Goal: Navigation & Orientation: Find specific page/section

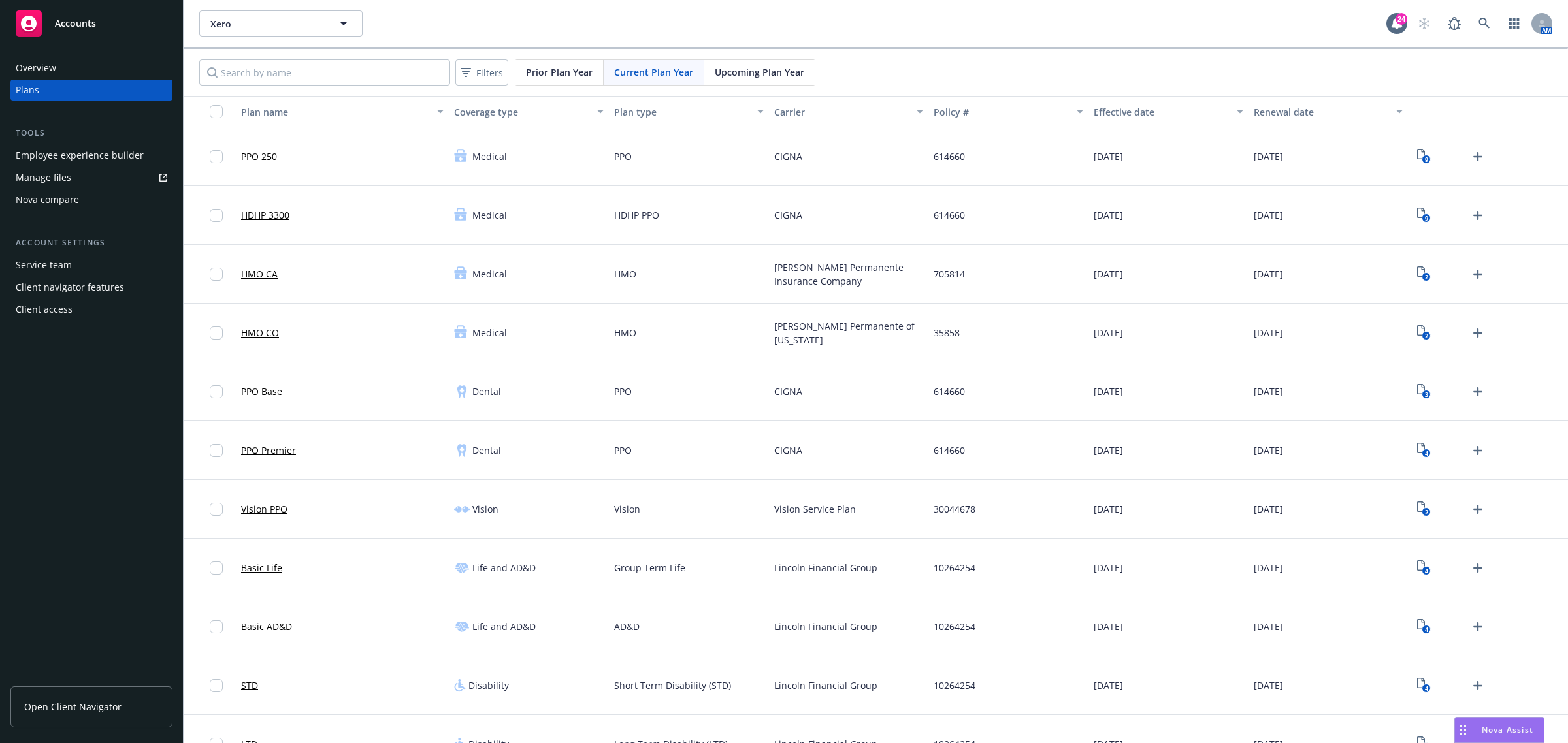
click at [273, 21] on span "Xero" at bounding box center [266, 24] width 113 height 14
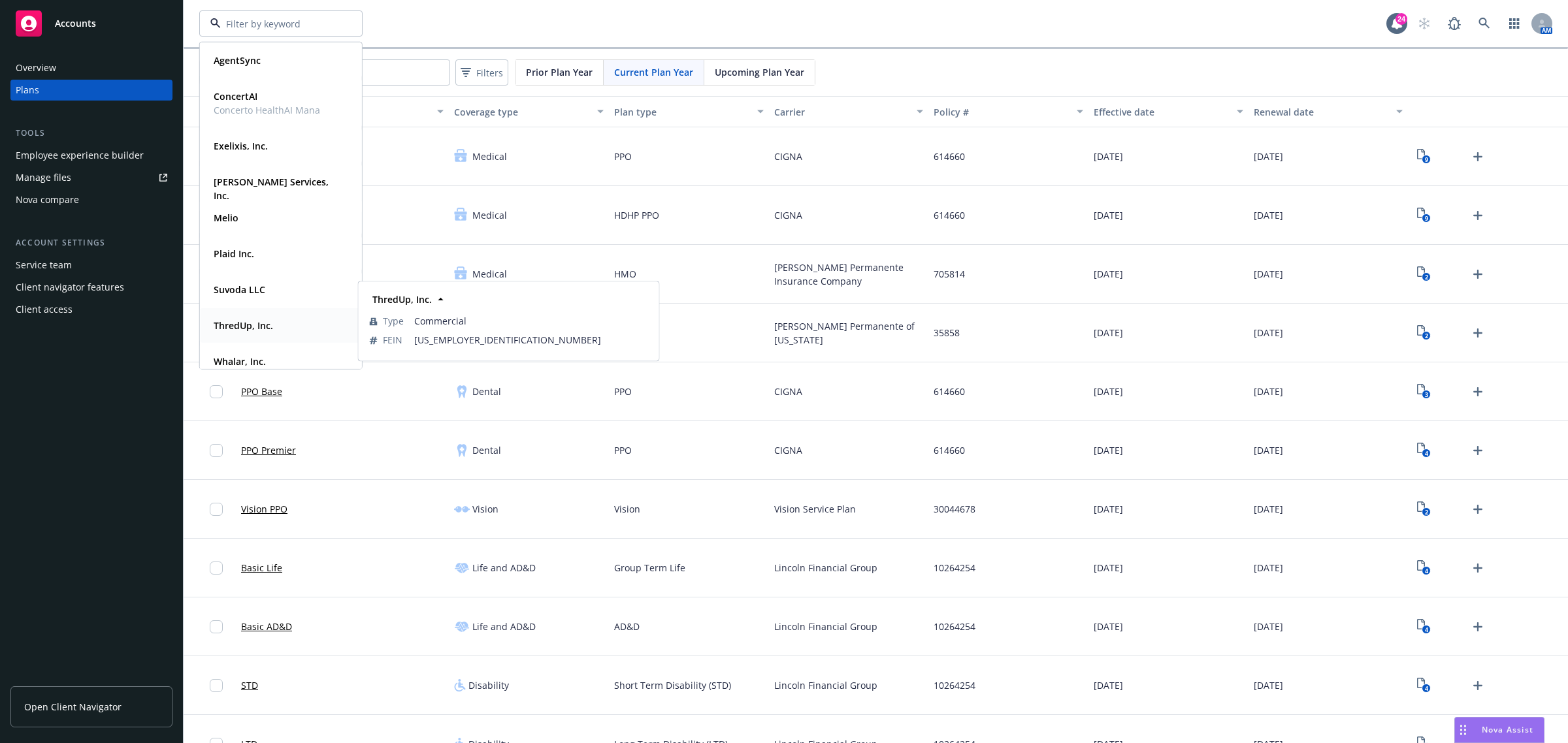
click at [246, 323] on strong "ThredUp, Inc." at bounding box center [243, 325] width 60 height 12
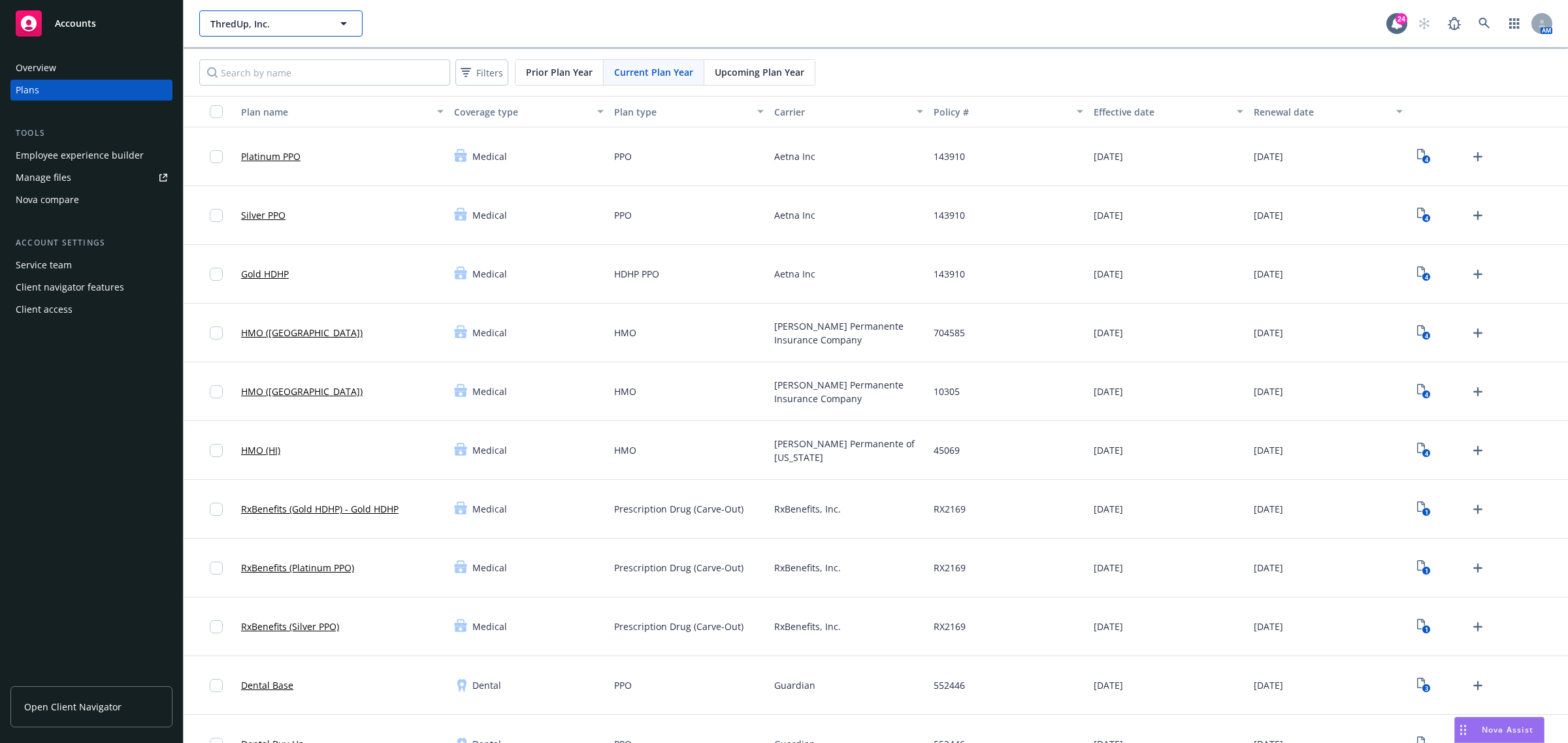
click at [260, 20] on span "ThredUp, Inc." at bounding box center [266, 24] width 113 height 14
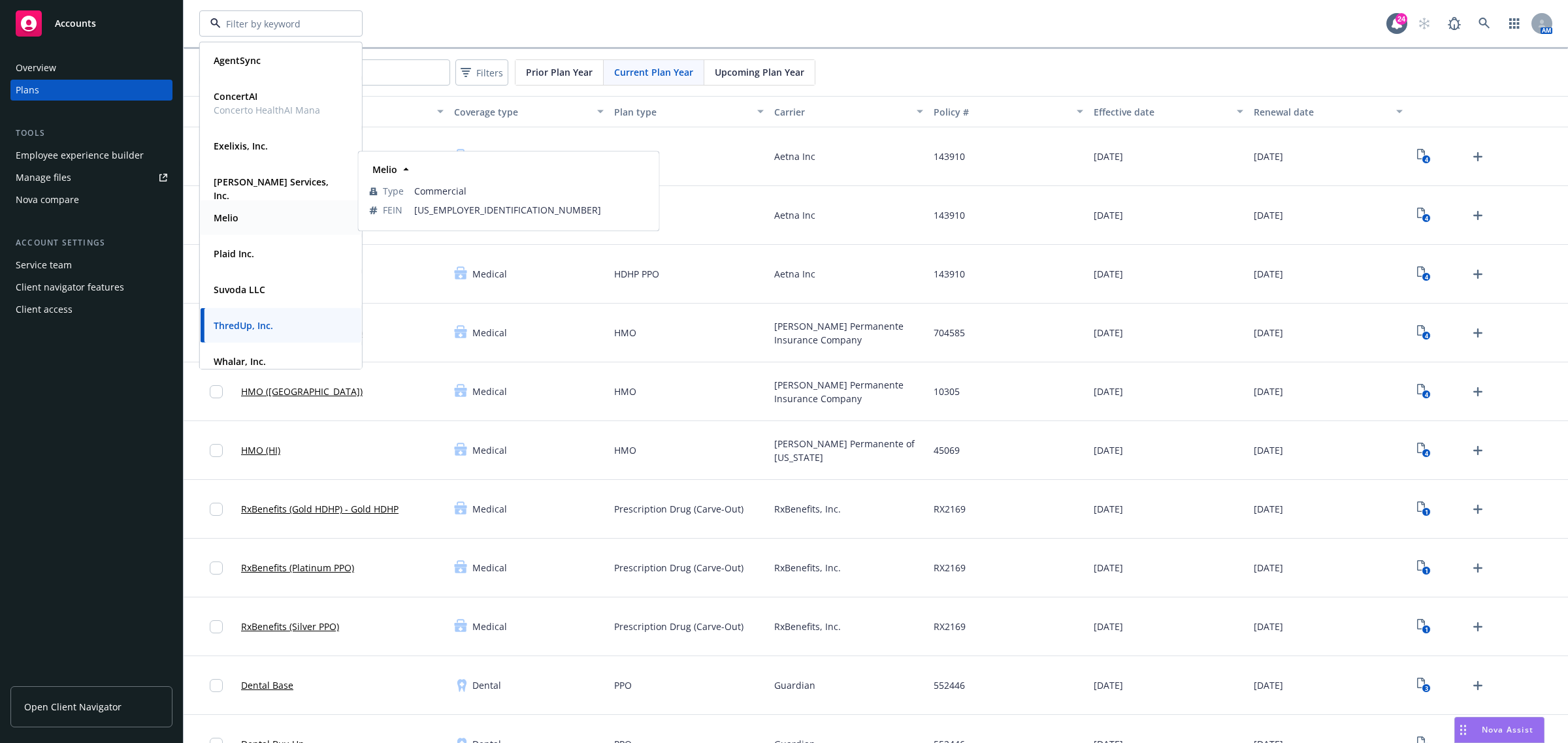
scroll to position [96, 0]
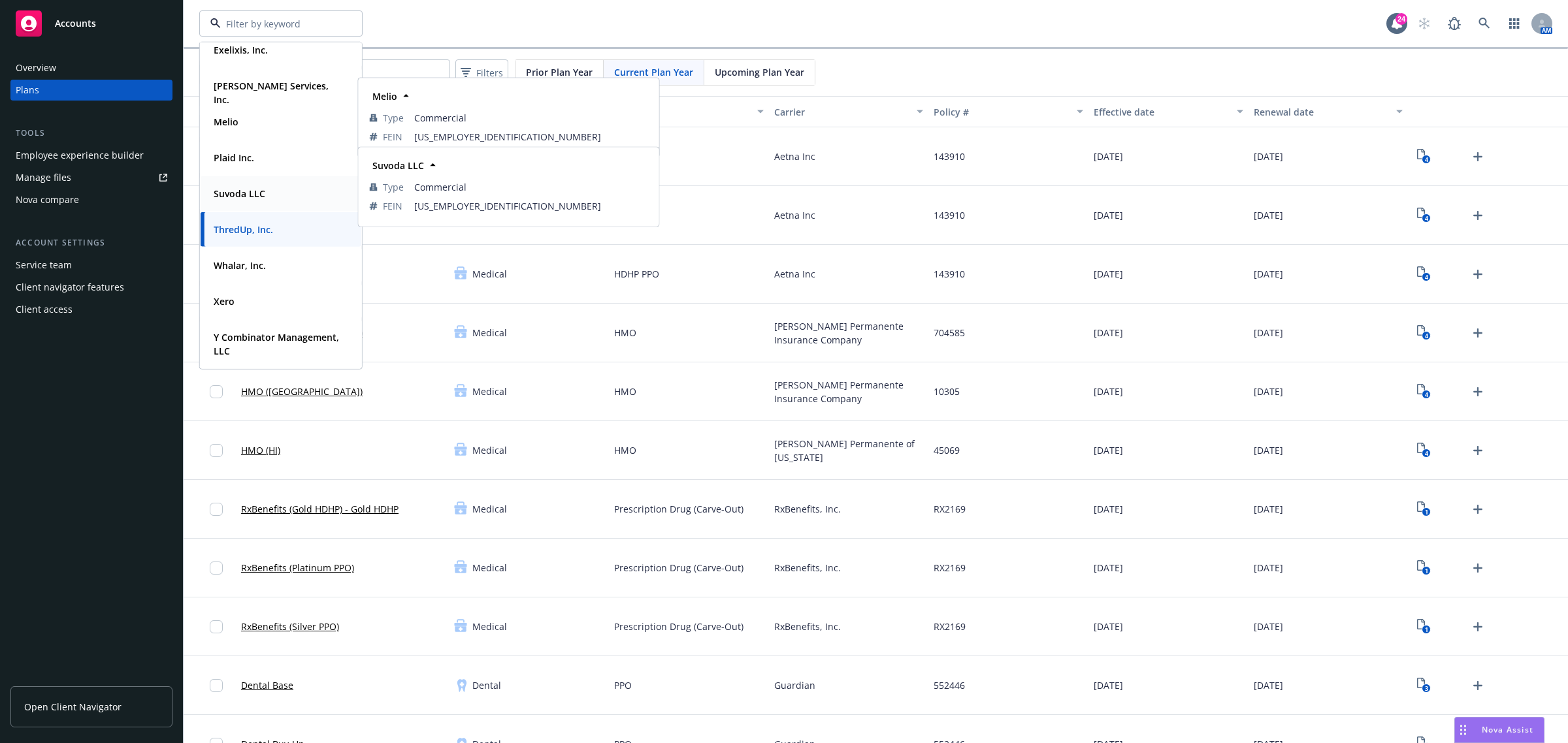
click at [253, 203] on div "Suvoda LLC" at bounding box center [238, 194] width 60 height 19
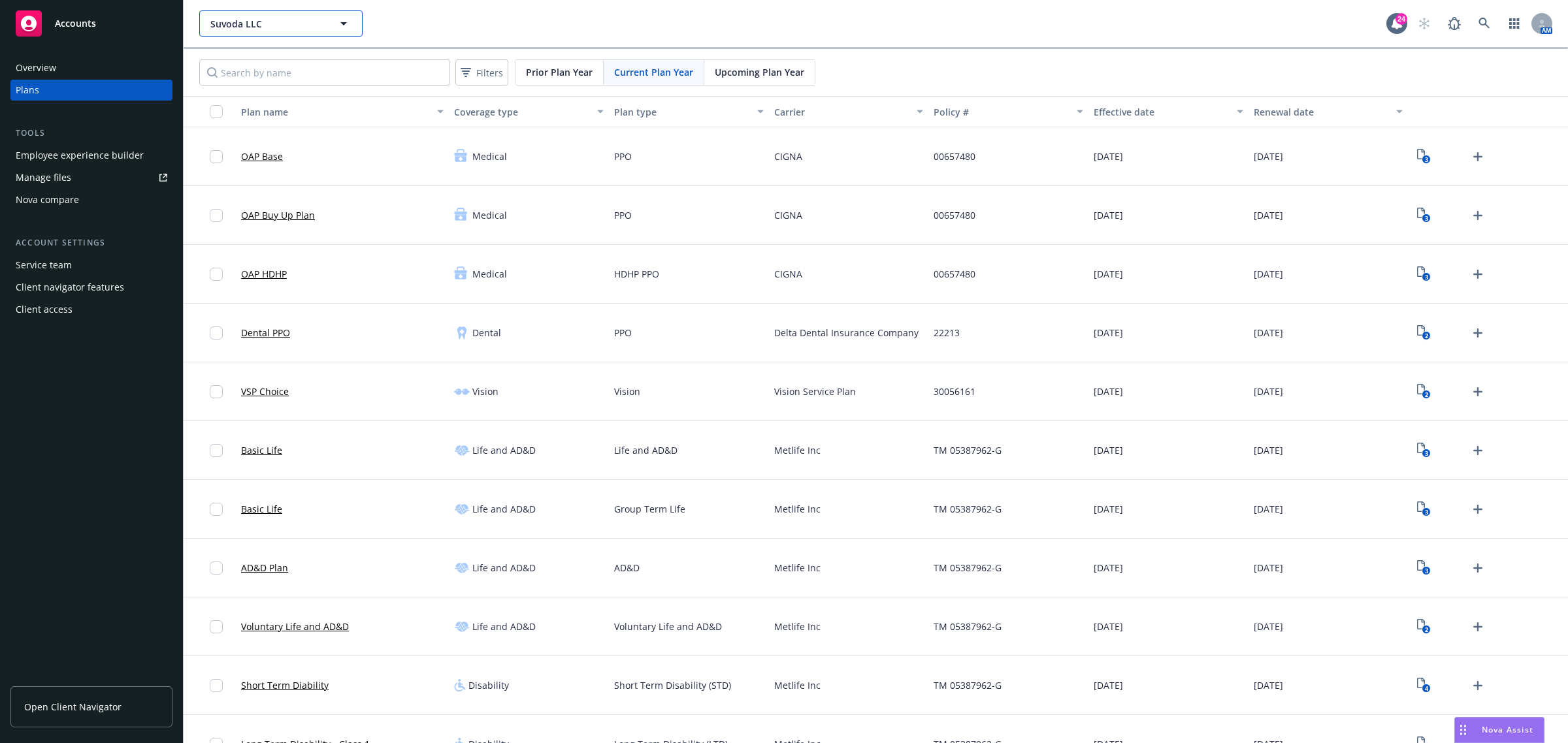
click at [268, 24] on span "Suvoda LLC" at bounding box center [266, 24] width 113 height 14
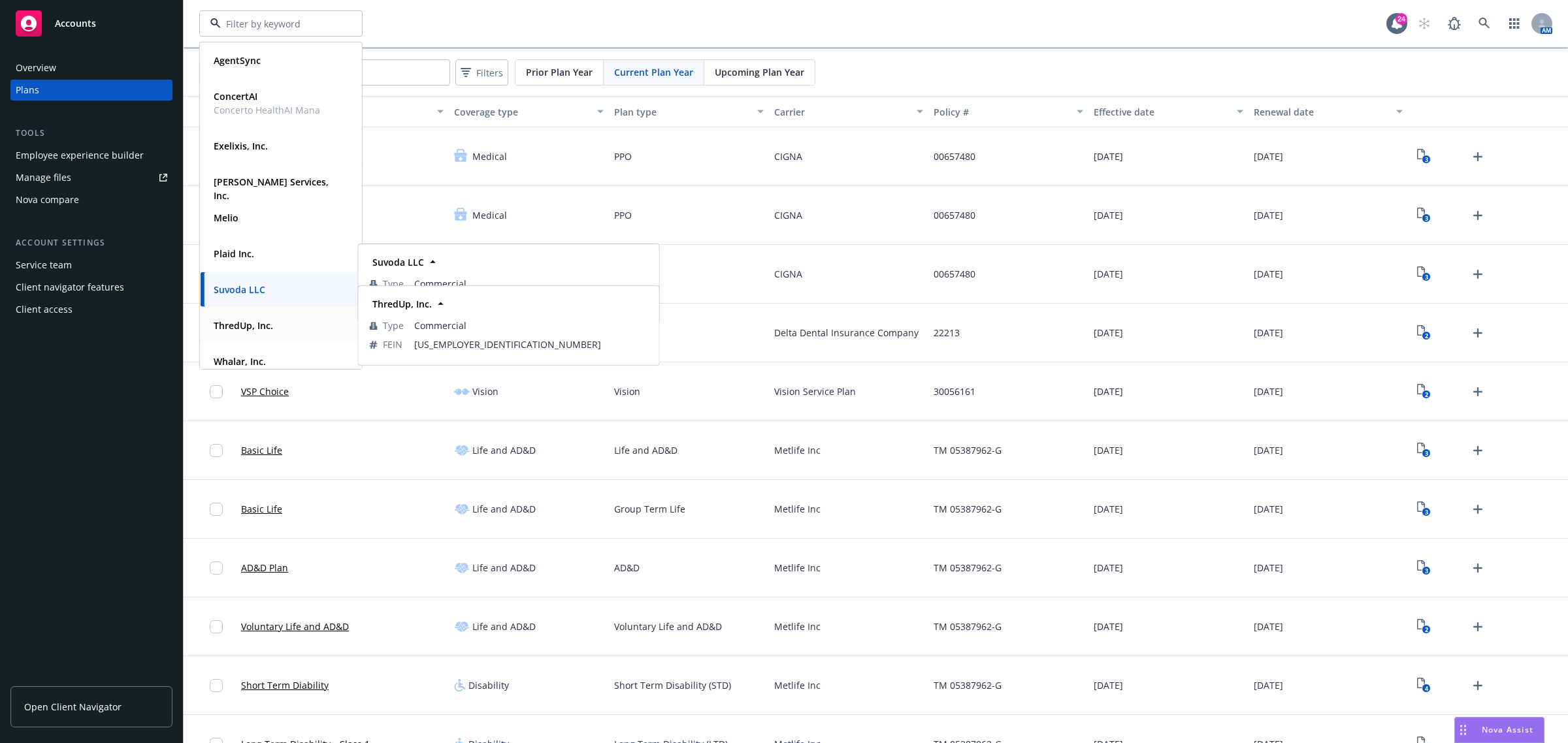
click at [232, 327] on strong "ThredUp, Inc." at bounding box center [243, 325] width 60 height 12
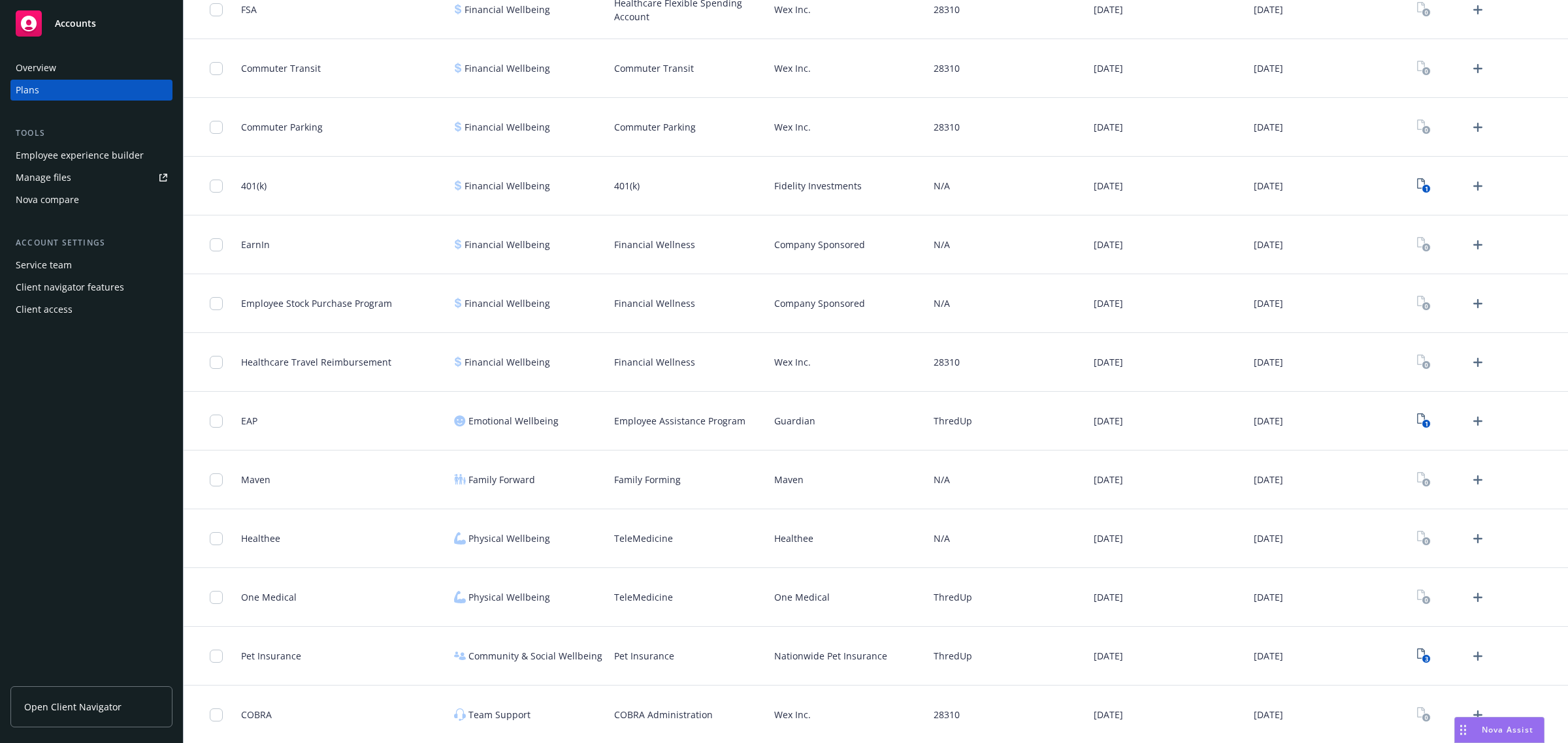
scroll to position [1971, 0]
